Goal: Information Seeking & Learning: Learn about a topic

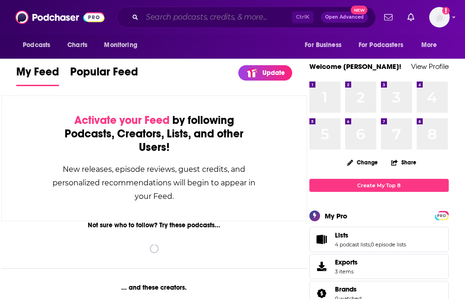
click at [160, 16] on input "Search podcasts, credits, & more..." at bounding box center [217, 17] width 150 height 15
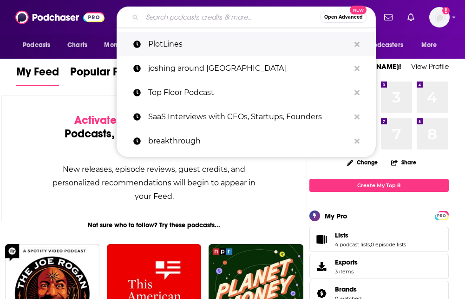
paste input "Brickwall Stories"
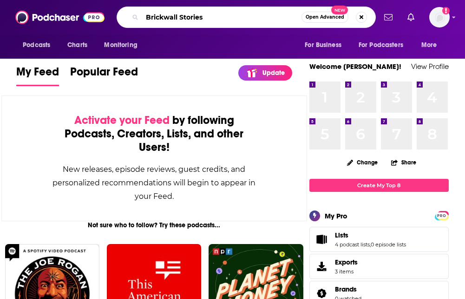
type input "Brickwall Stories"
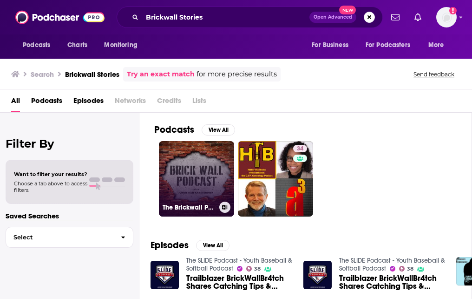
click at [196, 170] on link "The Brickwall Podcast" at bounding box center [196, 178] width 75 height 75
